Goal: Task Accomplishment & Management: Use online tool/utility

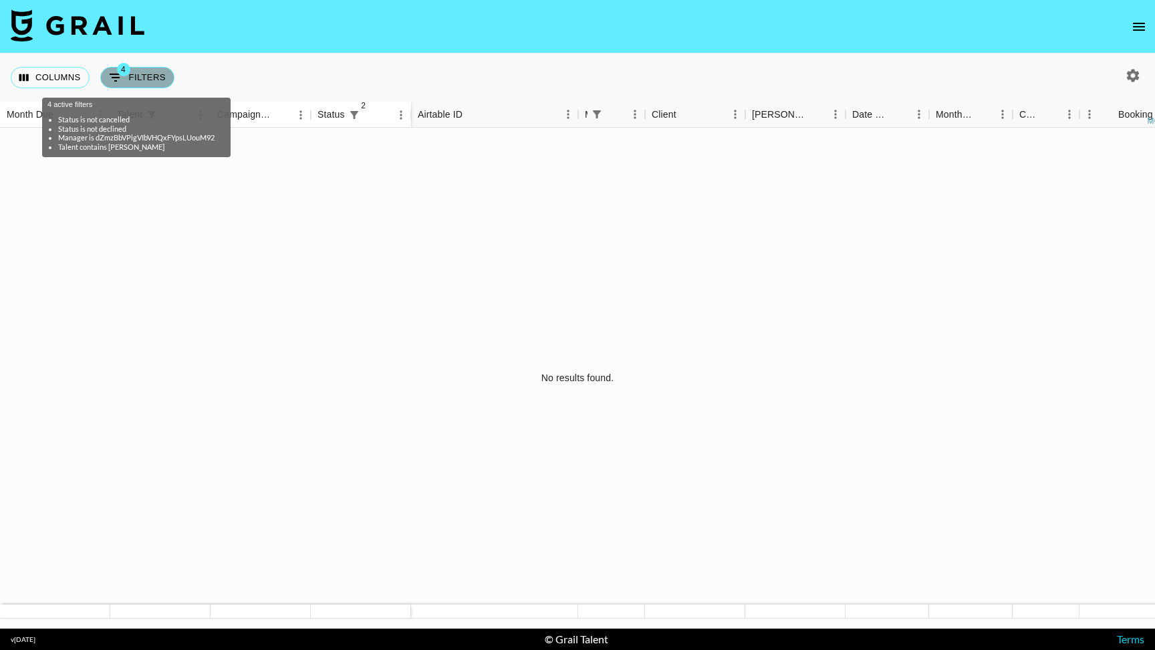
click at [152, 80] on button "4 Filters" at bounding box center [137, 77] width 74 height 21
select select "status"
select select "not"
select select "cancelled"
select select "status"
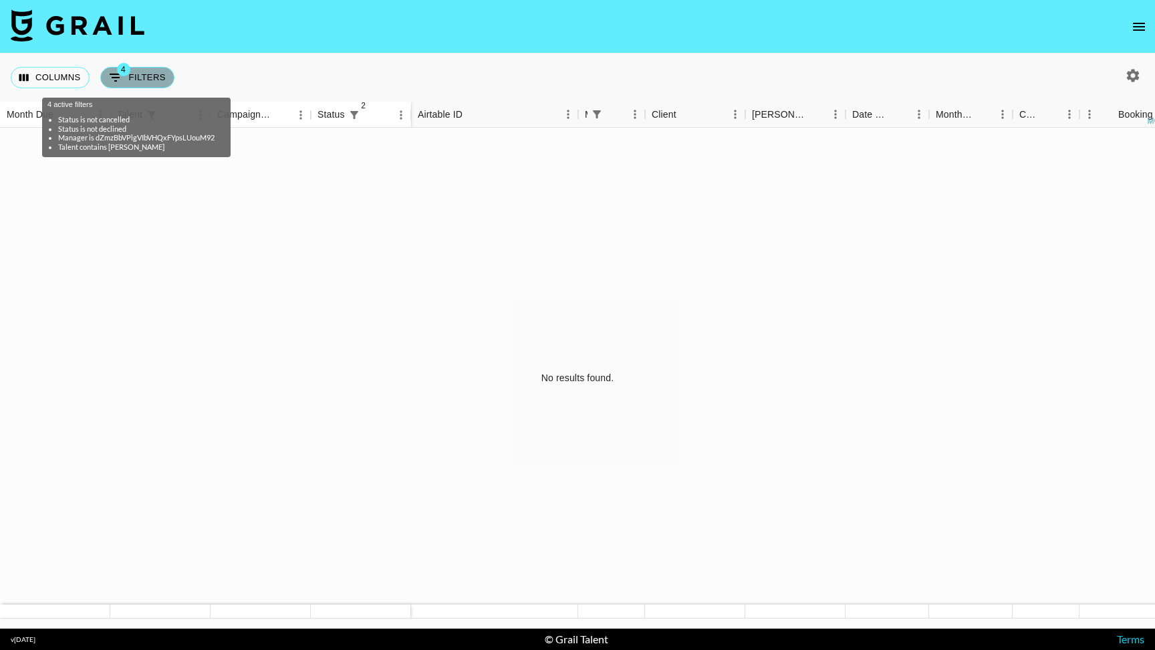
select select "not"
select select "declined"
select select "managerIds"
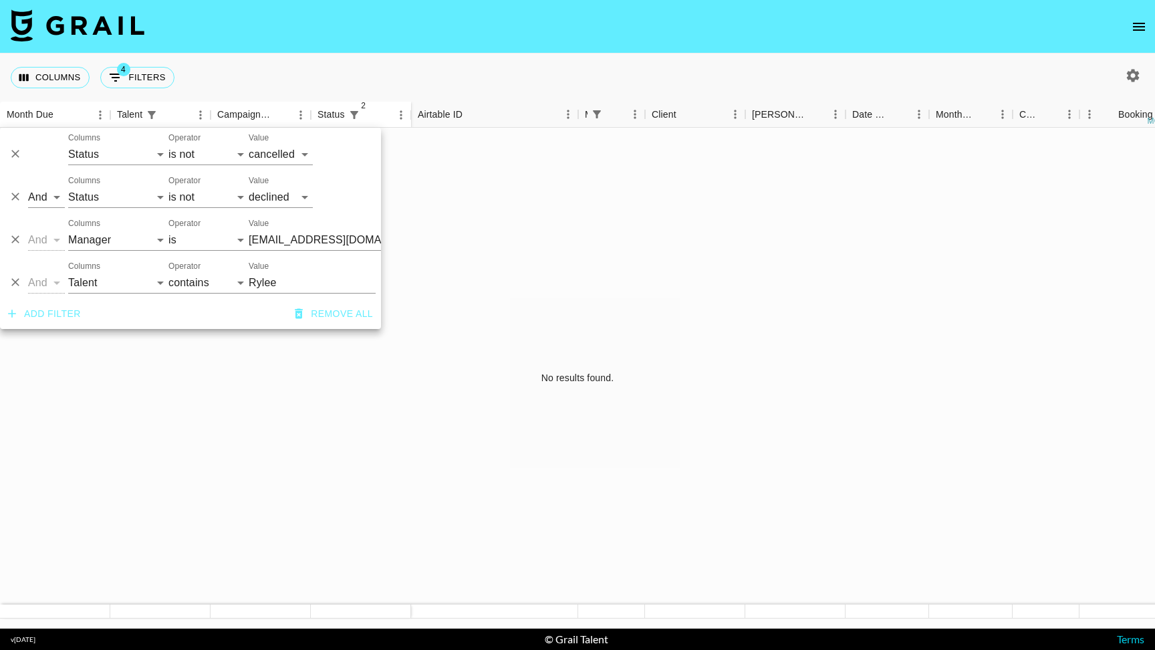
click at [509, 237] on div "No results found." at bounding box center [577, 378] width 1155 height 501
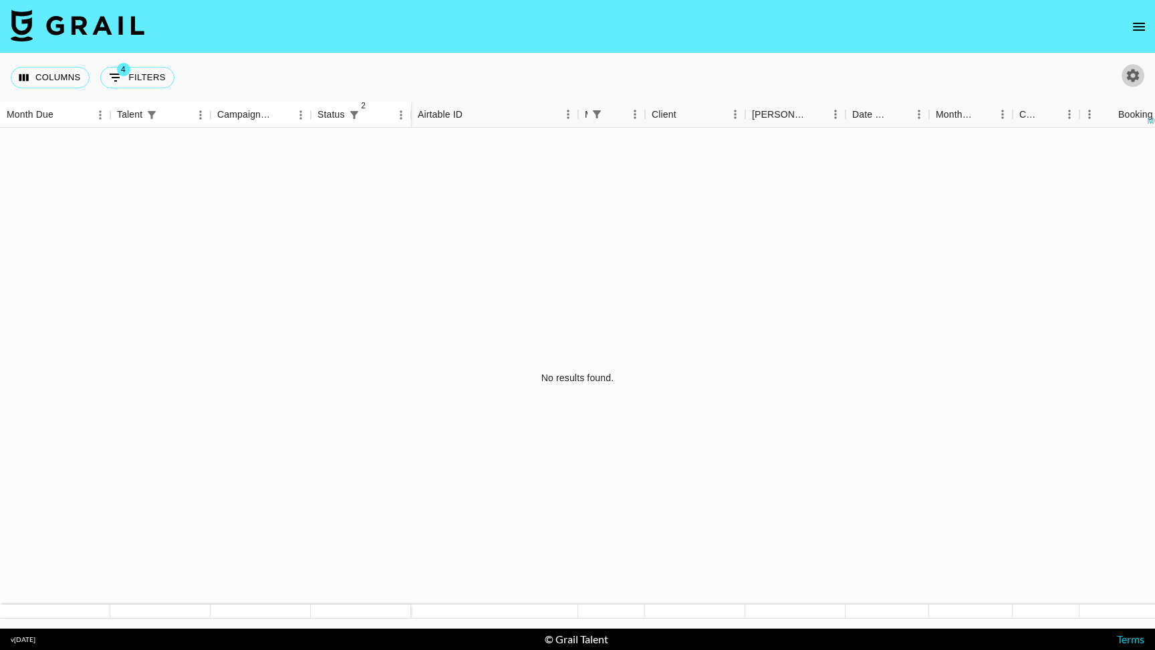
click at [1129, 77] on icon "button" at bounding box center [1133, 75] width 13 height 13
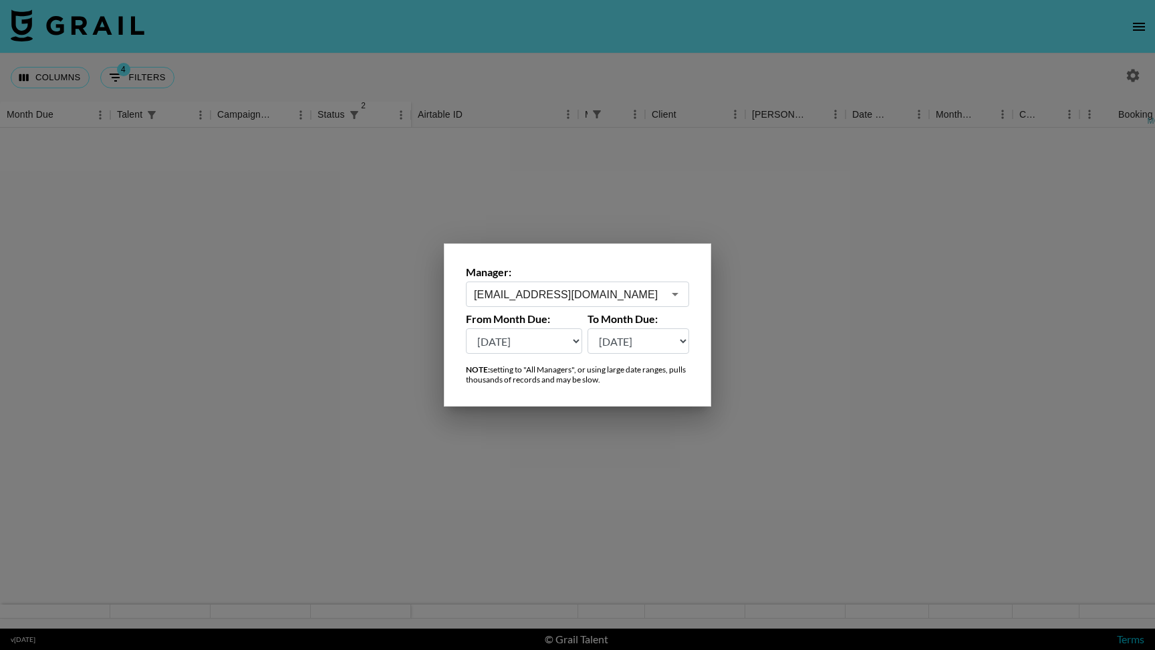
click at [570, 339] on select "Aug '26 Jul '26 Jun '26 May '26 Apr '26 Mar '26 Feb '26 Jan '26 Dec '25 Nov '25…" at bounding box center [524, 340] width 116 height 25
select select "Sep '24"
click at [466, 328] on select "Aug '26 Jul '26 Jun '26 May '26 Apr '26 Mar '26 Feb '26 Jan '26 Dec '25 Nov '25…" at bounding box center [524, 340] width 116 height 25
click at [580, 220] on div at bounding box center [577, 325] width 1155 height 650
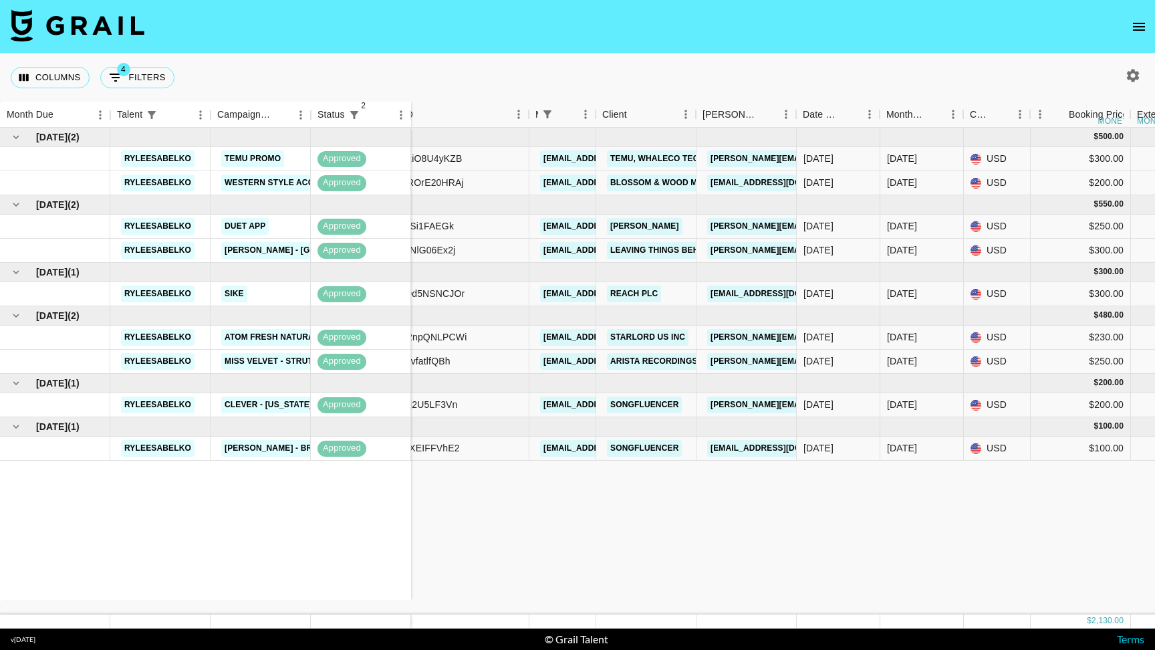
scroll to position [0, 50]
click at [716, 225] on link "[PERSON_NAME][EMAIL_ADDRESS][DOMAIN_NAME][PERSON_NAME]" at bounding box center [849, 226] width 287 height 17
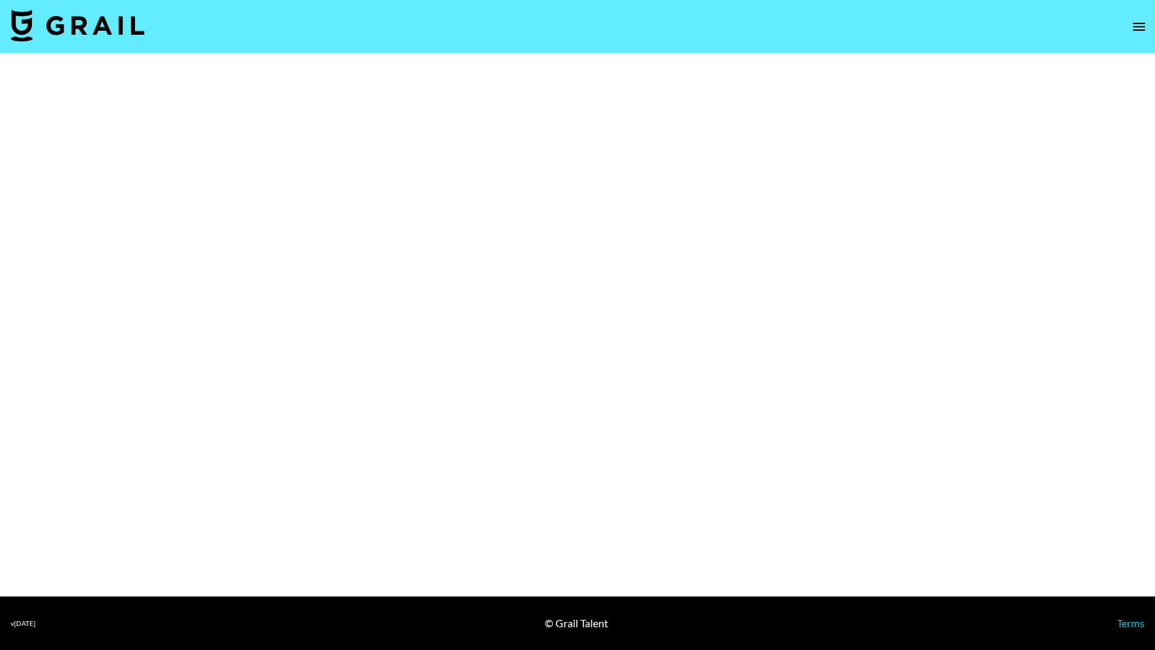
select select "Brand"
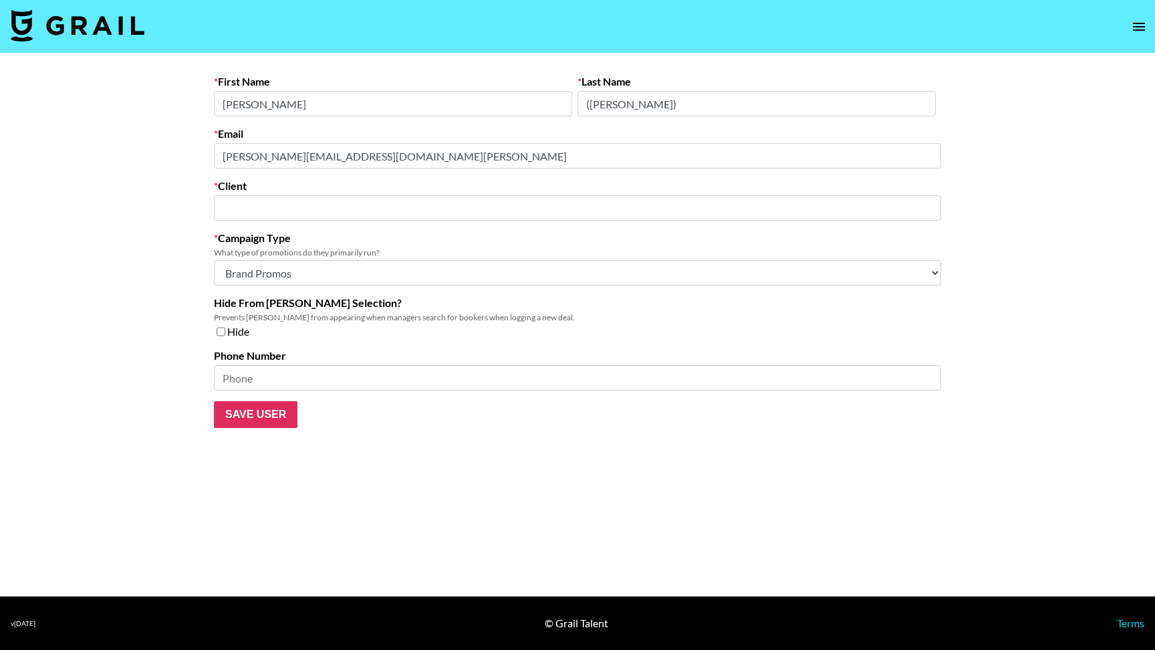
type input "[PERSON_NAME]"
